Goal: Task Accomplishment & Management: Use online tool/utility

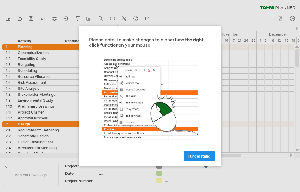
click at [197, 156] on span "I understand" at bounding box center [199, 156] width 22 height 4
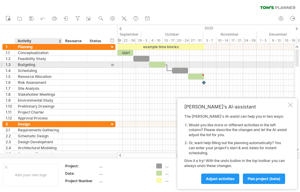
click at [29, 65] on div "Budgeting" at bounding box center [38, 65] width 41 height 6
click at [111, 65] on div at bounding box center [112, 65] width 6 height 6
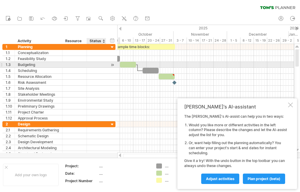
click at [111, 65] on div at bounding box center [112, 65] width 6 height 6
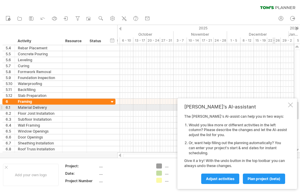
click at [289, 106] on div at bounding box center [290, 105] width 5 height 5
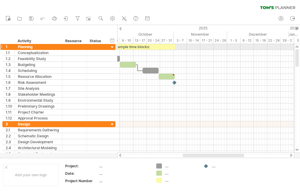
click at [112, 46] on div at bounding box center [112, 48] width 6 height 6
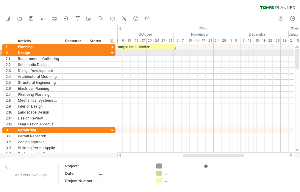
click at [112, 52] on div at bounding box center [112, 54] width 6 height 6
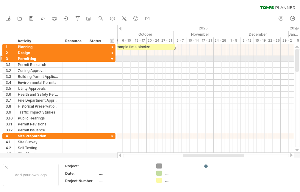
click at [111, 57] on div at bounding box center [112, 59] width 6 height 6
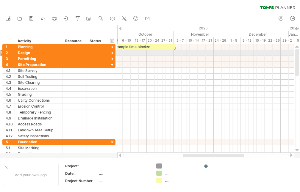
click at [112, 53] on div at bounding box center [112, 54] width 6 height 6
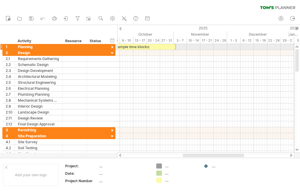
click at [114, 45] on div at bounding box center [112, 48] width 6 height 6
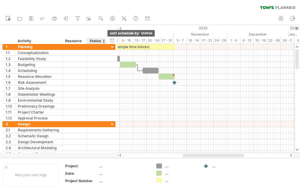
click at [104, 42] on div at bounding box center [103, 41] width 2 height 6
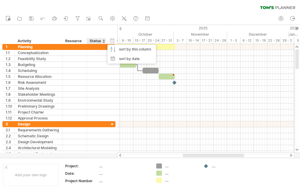
click at [96, 32] on div "hide start/end/duration show start/end/duration ******** Activity ******** Reso…" at bounding box center [58, 34] width 117 height 19
click at [113, 41] on div "hide start/end/duration show start/end/duration" at bounding box center [112, 40] width 6 height 6
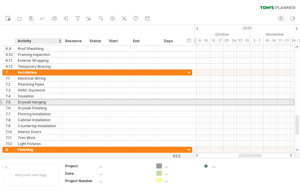
click at [41, 102] on div "Drywall Hanging" at bounding box center [38, 102] width 41 height 6
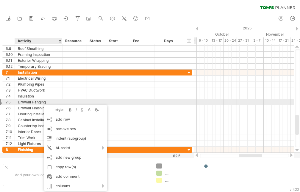
click at [41, 102] on div "**********" at bounding box center [39, 102] width 48 height 6
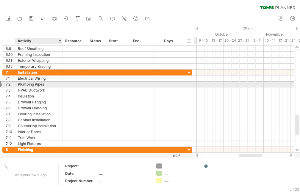
click at [115, 82] on div at bounding box center [118, 84] width 24 height 6
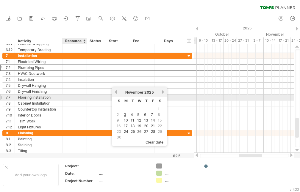
click at [68, 113] on div at bounding box center [74, 115] width 18 height 6
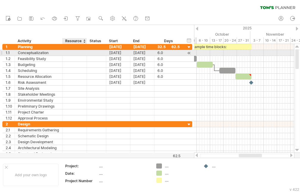
click at [75, 53] on div at bounding box center [74, 53] width 18 height 6
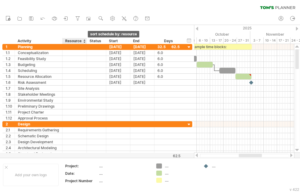
click at [84, 41] on div at bounding box center [84, 41] width 2 height 6
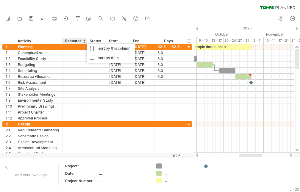
click at [84, 41] on div at bounding box center [84, 41] width 2 height 6
click at [56, 30] on div "hide start/end/duration show start/end/duration ******** Activity ******** Reso…" at bounding box center [97, 34] width 194 height 19
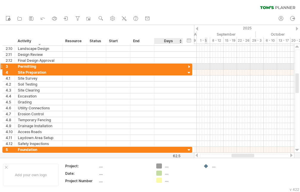
click at [189, 66] on div at bounding box center [189, 67] width 6 height 6
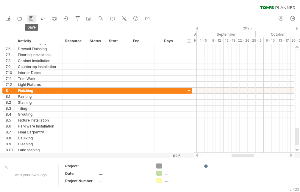
click at [34, 18] on link "save" at bounding box center [31, 19] width 9 height 8
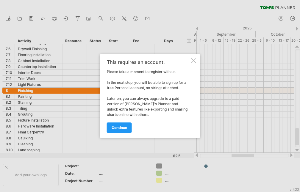
click at [193, 61] on div at bounding box center [193, 60] width 5 height 5
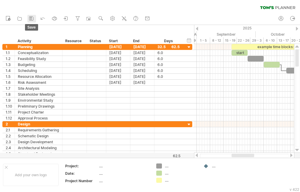
click at [31, 20] on icon at bounding box center [31, 18] width 6 height 6
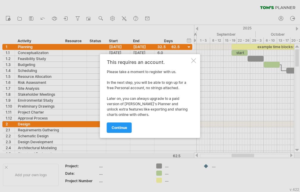
click at [193, 60] on div at bounding box center [193, 60] width 5 height 5
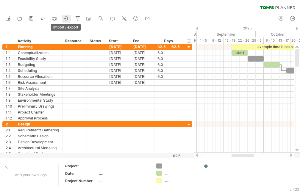
click at [68, 20] on icon at bounding box center [66, 18] width 6 height 6
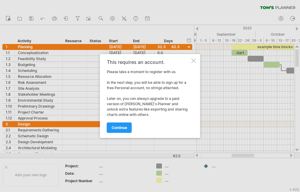
click at [194, 60] on div at bounding box center [193, 60] width 5 height 5
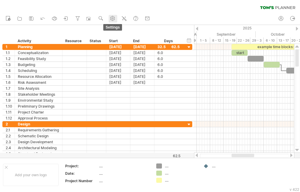
click at [111, 20] on use at bounding box center [112, 18] width 6 height 6
select select "*"
select select "**"
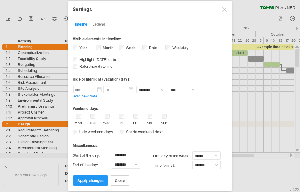
click at [225, 9] on div at bounding box center [224, 9] width 5 height 5
